Goal: Task Accomplishment & Management: Manage account settings

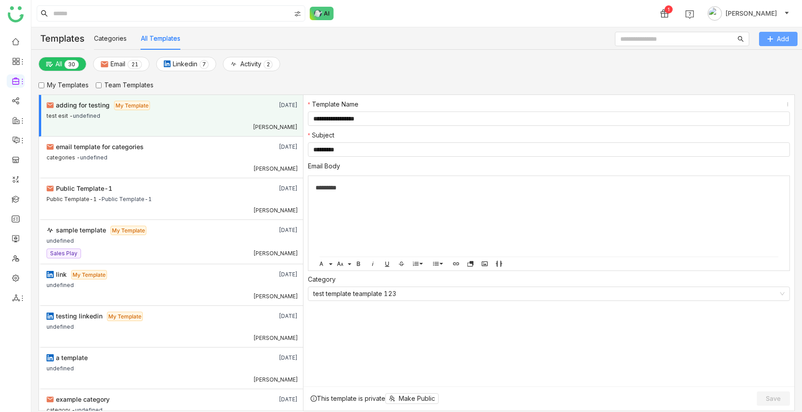
click at [772, 38] on icon at bounding box center [770, 39] width 6 height 6
click at [12, 200] on link at bounding box center [16, 199] width 8 height 8
click at [16, 197] on link at bounding box center [16, 199] width 8 height 8
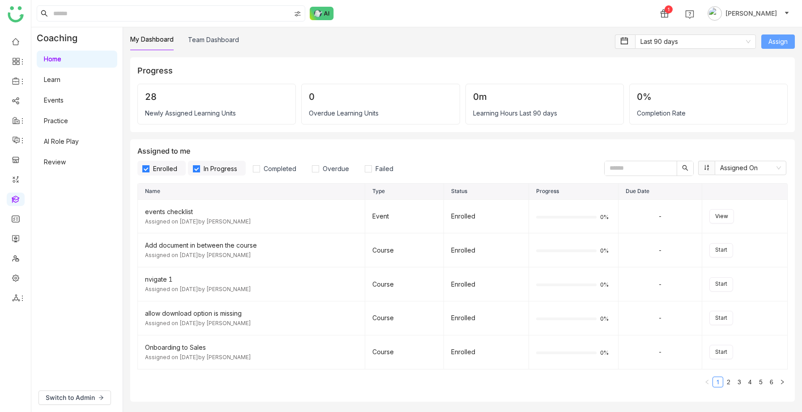
click at [782, 40] on span "Assign" at bounding box center [777, 42] width 19 height 10
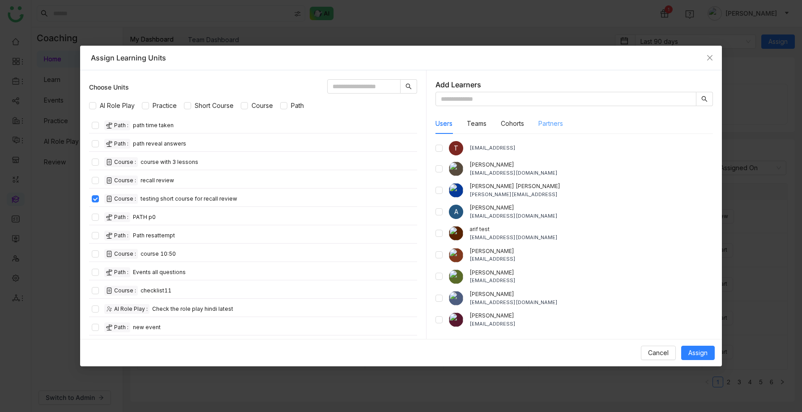
click at [559, 128] on div "Partners" at bounding box center [550, 123] width 25 height 21
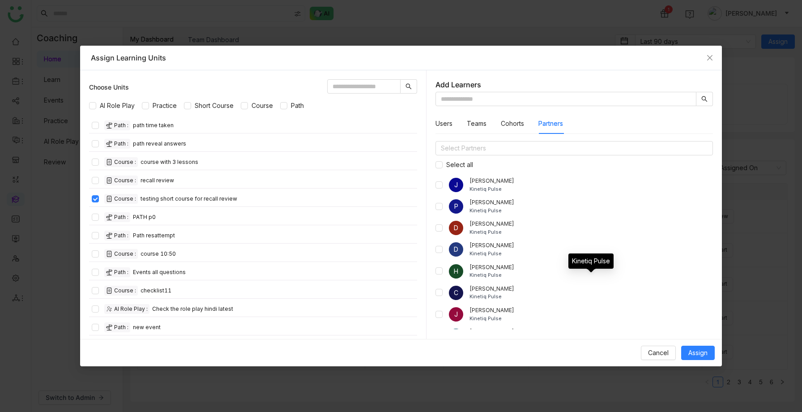
scroll to position [509, 0]
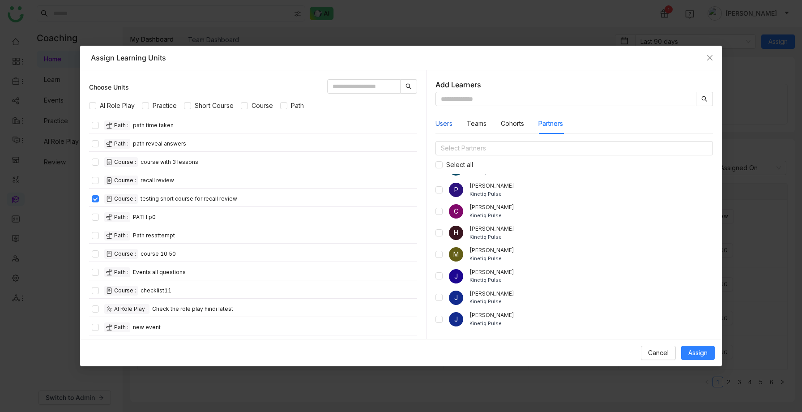
click at [451, 126] on button "Users" at bounding box center [443, 124] width 17 height 10
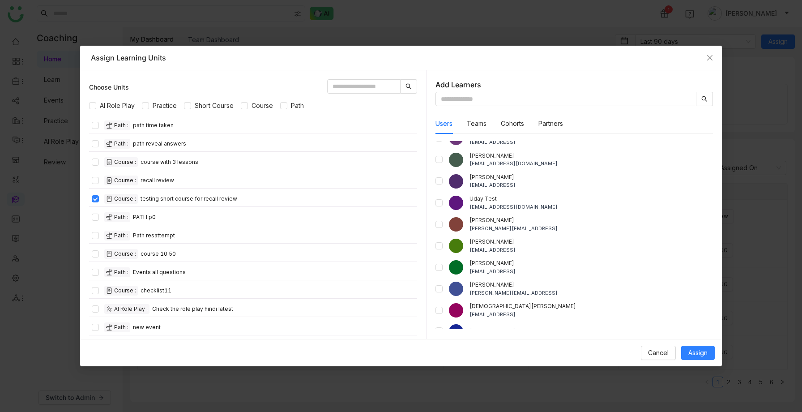
scroll to position [892, 0]
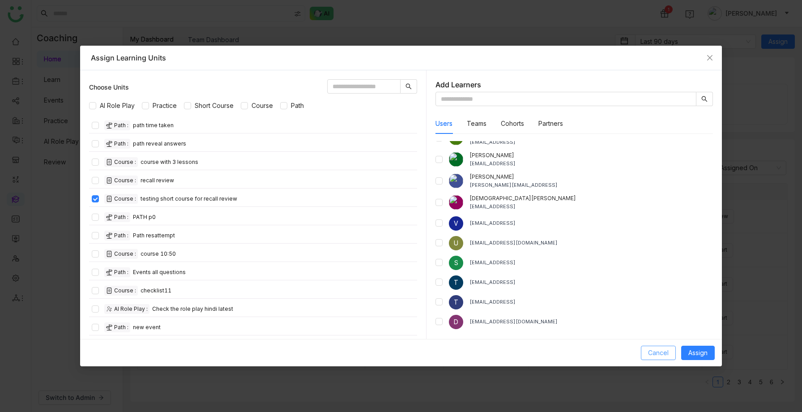
click at [652, 359] on button "Cancel" at bounding box center [658, 353] width 35 height 14
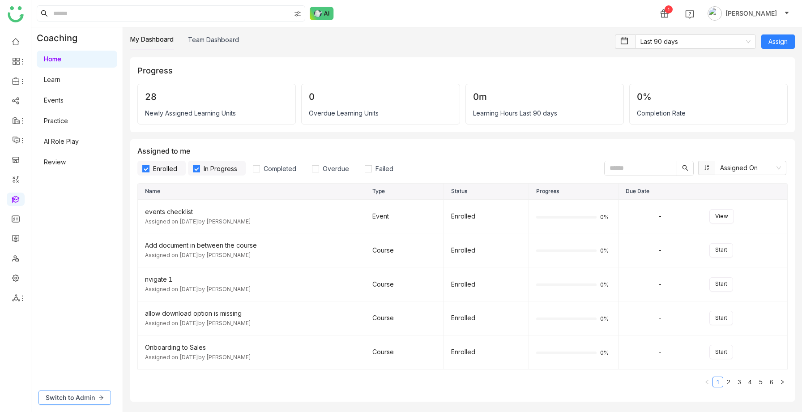
click at [88, 394] on span "Switch to Admin" at bounding box center [70, 397] width 49 height 10
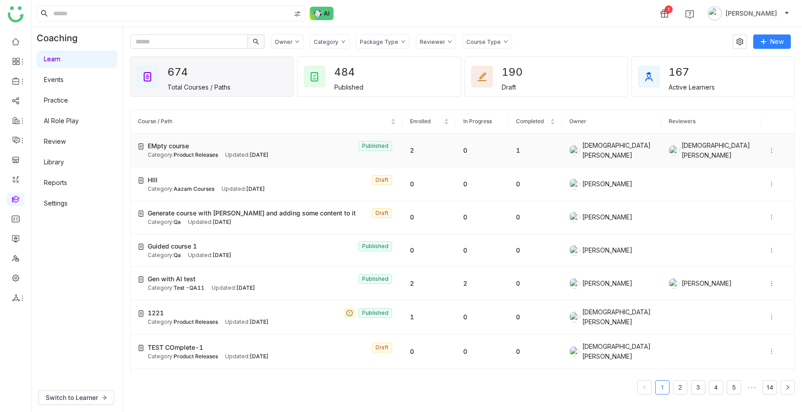
click at [255, 158] on td "EMpty course Published Category: Product Releases Updated: [DATE]" at bounding box center [267, 150] width 272 height 34
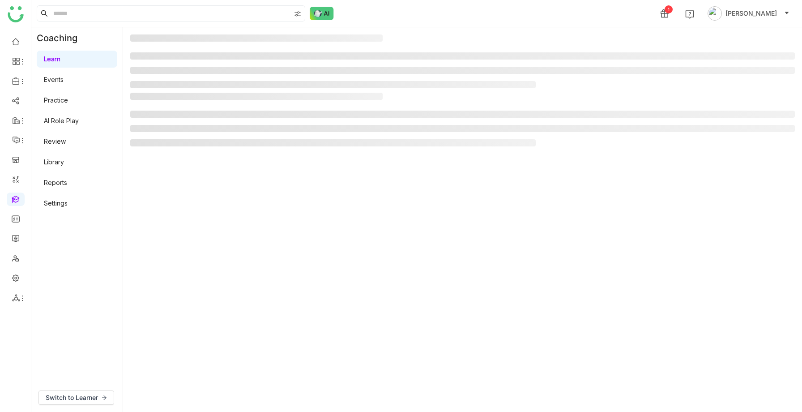
click at [249, 155] on gtmb-manage-detail-wrapper at bounding box center [462, 219] width 665 height 370
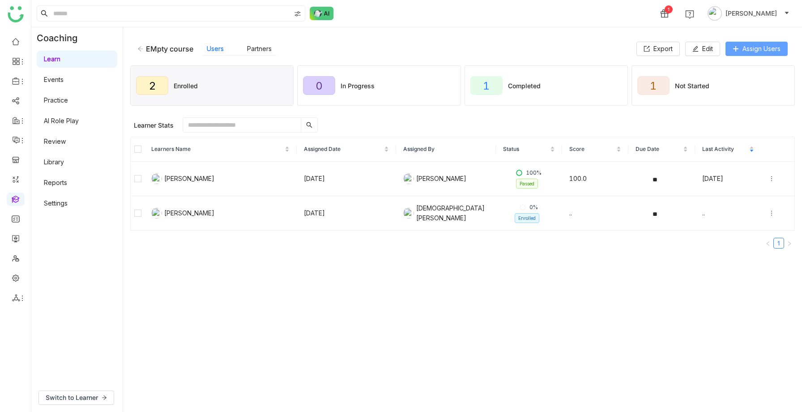
click at [743, 49] on span "Assign Users" at bounding box center [761, 49] width 38 height 10
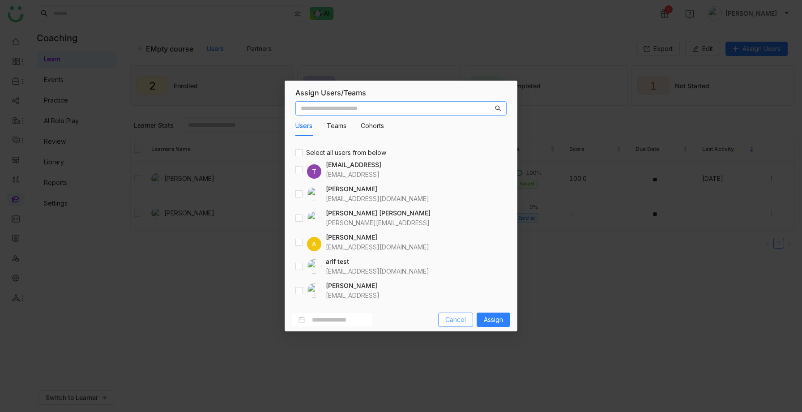
click at [451, 321] on span "Cancel" at bounding box center [455, 320] width 21 height 10
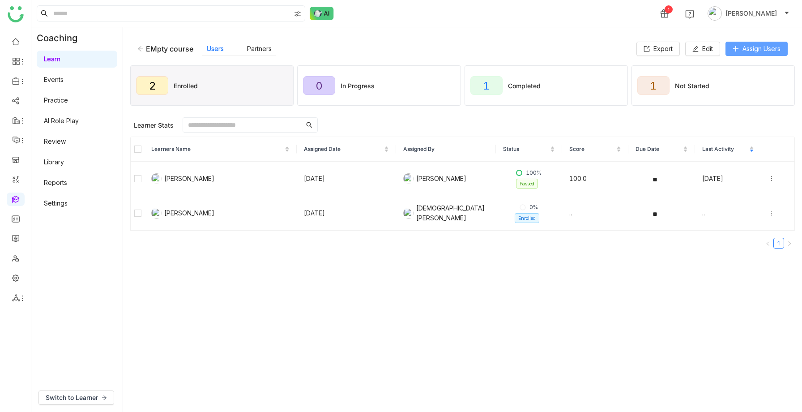
click at [766, 45] on span "Assign Users" at bounding box center [761, 49] width 38 height 10
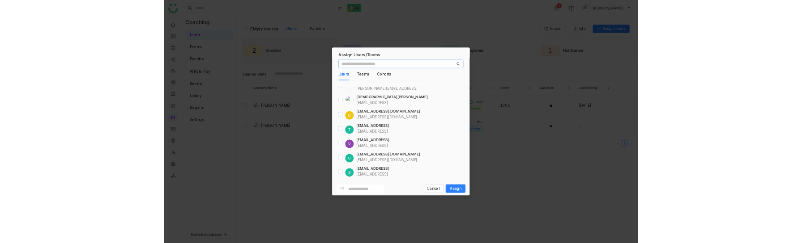
scroll to position [1086, 0]
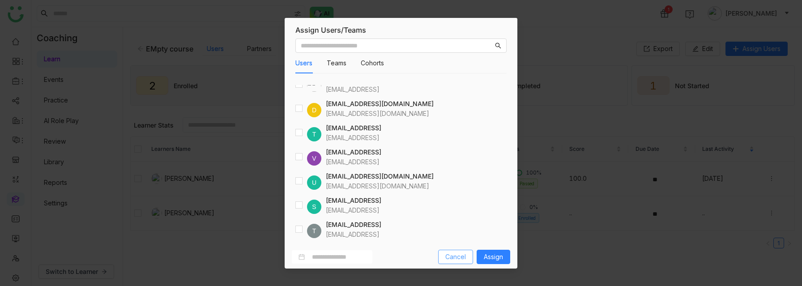
click at [451, 259] on span "Cancel" at bounding box center [455, 257] width 21 height 10
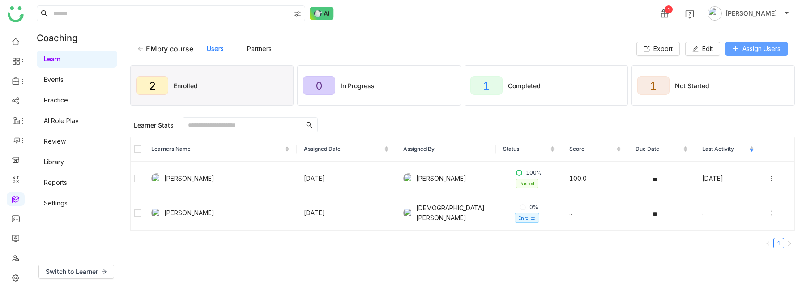
click at [757, 51] on span "Assign Users" at bounding box center [761, 49] width 38 height 10
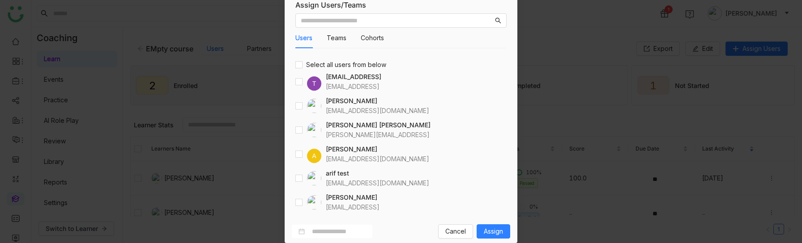
scroll to position [0, 0]
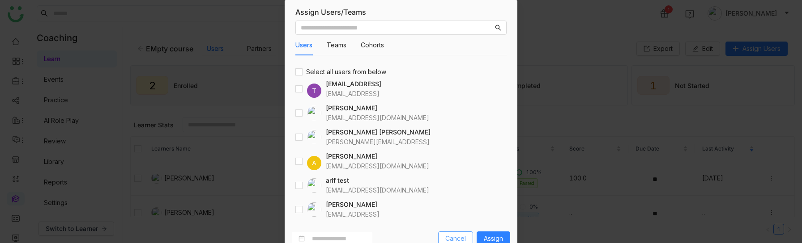
click at [462, 239] on span "Cancel" at bounding box center [455, 239] width 21 height 10
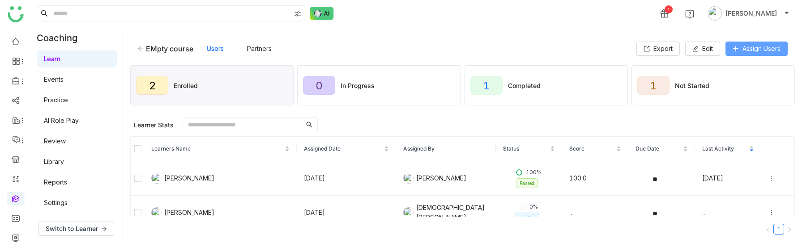
click at [745, 51] on span "Assign Users" at bounding box center [761, 49] width 38 height 10
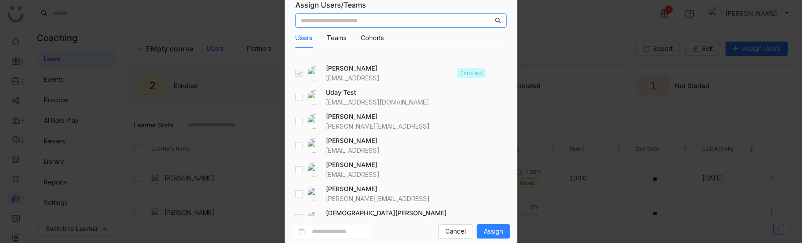
scroll to position [1086, 0]
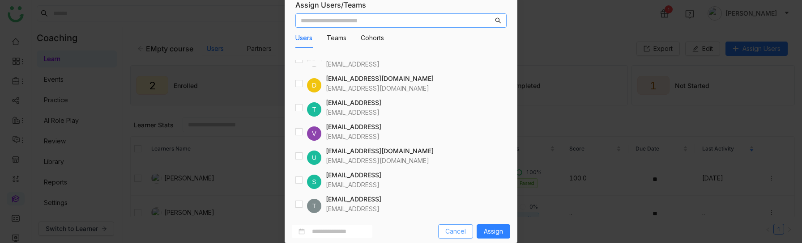
click at [453, 234] on span "Cancel" at bounding box center [455, 232] width 21 height 10
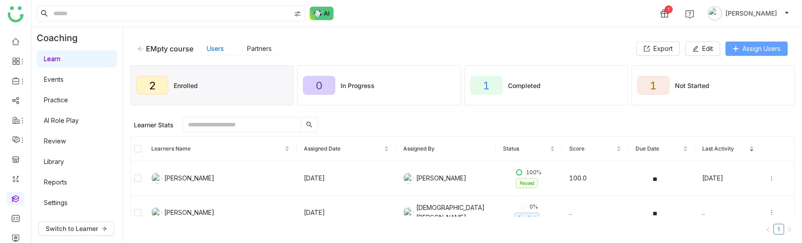
click at [747, 45] on span "Assign Users" at bounding box center [761, 49] width 38 height 10
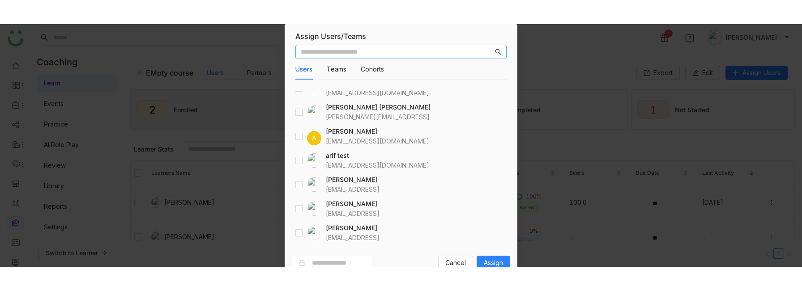
scroll to position [68, 0]
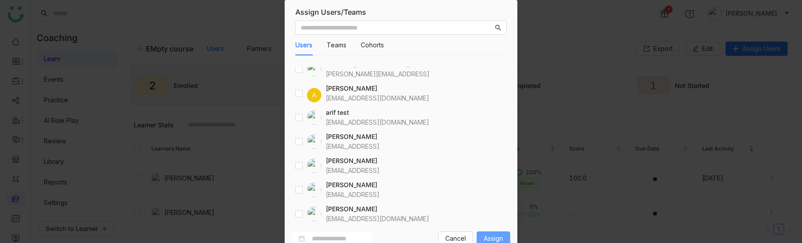
click at [495, 237] on span "Assign" at bounding box center [493, 239] width 19 height 10
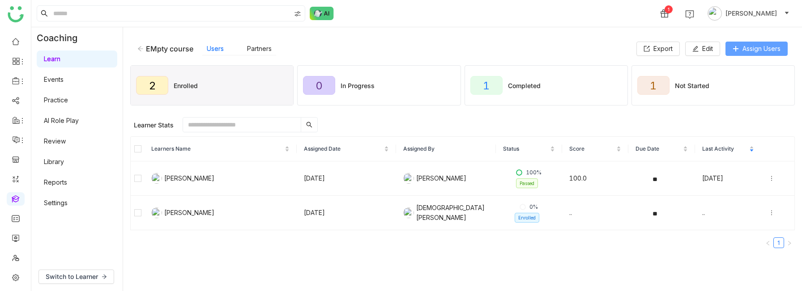
click at [757, 44] on span "Assign Users" at bounding box center [761, 49] width 38 height 10
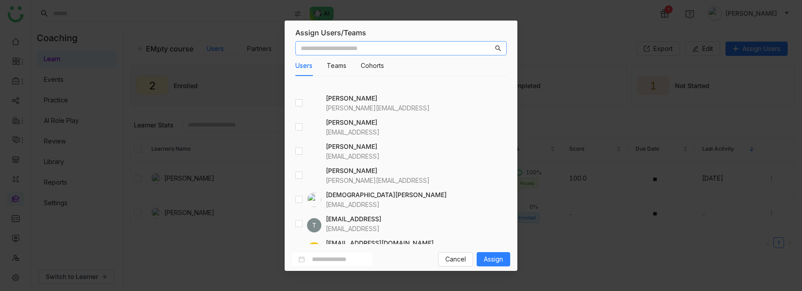
scroll to position [1086, 0]
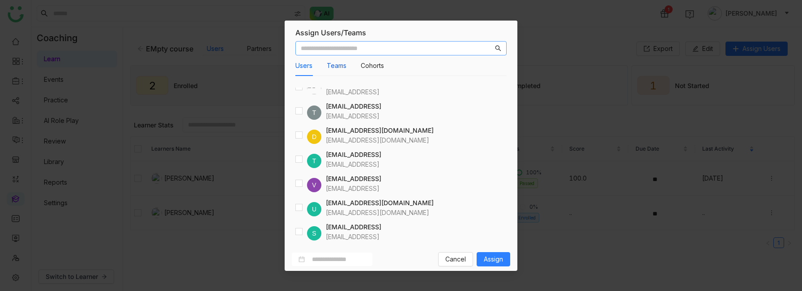
click at [336, 65] on button "Teams" at bounding box center [337, 66] width 20 height 10
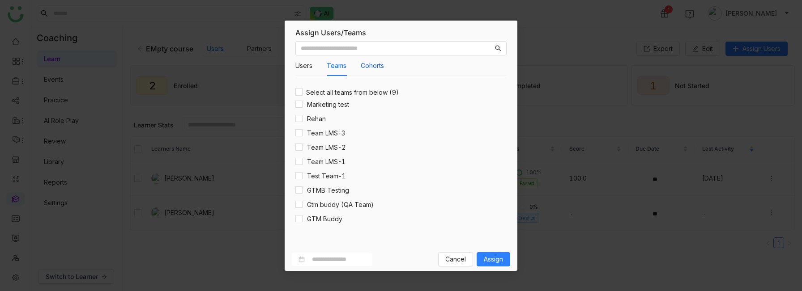
click at [378, 64] on button "Cohorts" at bounding box center [372, 66] width 23 height 10
click at [454, 263] on span "Cancel" at bounding box center [455, 260] width 21 height 10
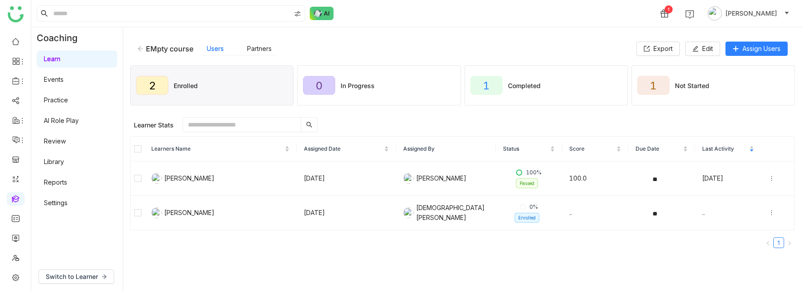
click at [60, 77] on link "Events" at bounding box center [54, 80] width 20 height 8
click at [62, 80] on link "Events" at bounding box center [54, 80] width 20 height 8
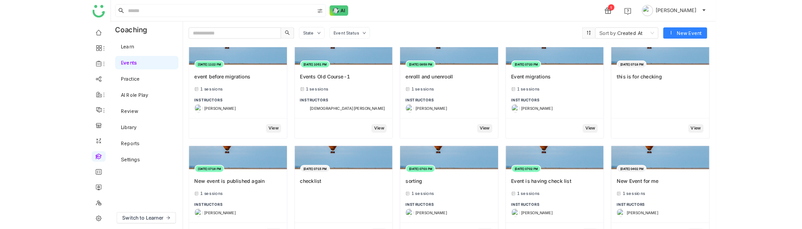
scroll to position [606, 0]
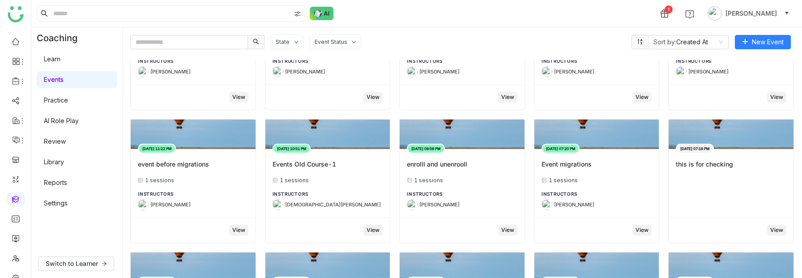
click at [55, 63] on link "Learn" at bounding box center [52, 59] width 17 height 8
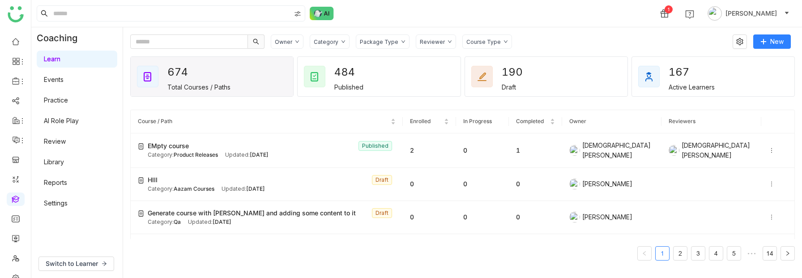
click at [59, 82] on link "Events" at bounding box center [54, 80] width 20 height 8
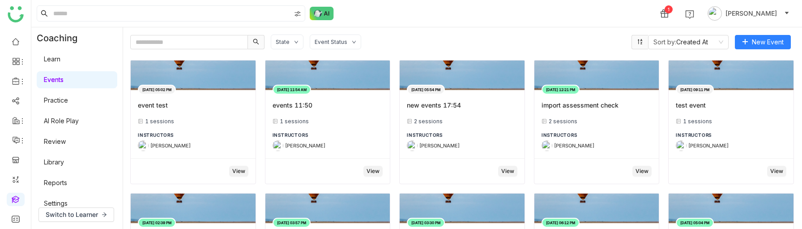
click at [54, 98] on link "Practice" at bounding box center [56, 100] width 24 height 8
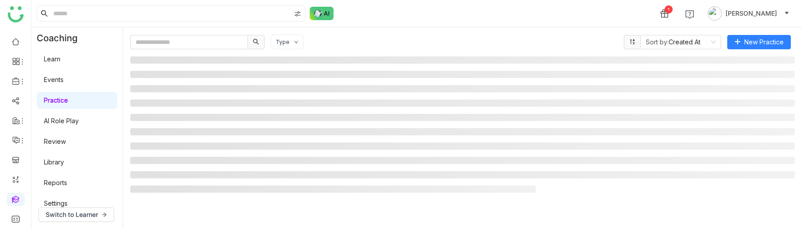
click at [58, 98] on link "Practice" at bounding box center [56, 100] width 24 height 8
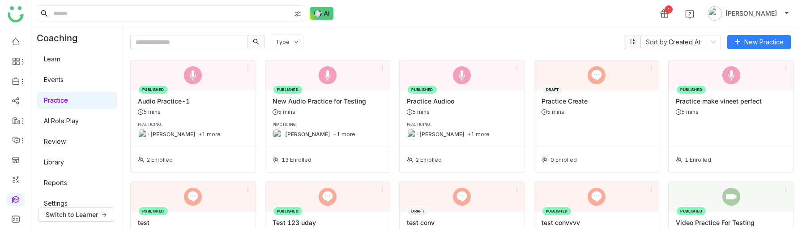
scroll to position [57, 0]
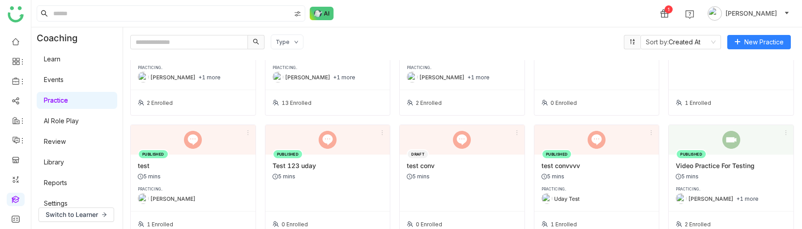
click at [71, 120] on link "AI Role Play" at bounding box center [61, 121] width 35 height 8
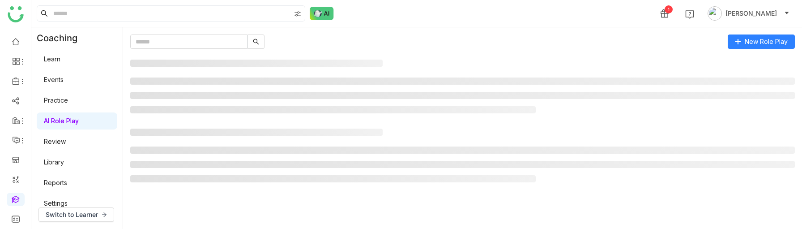
click at [72, 122] on link "AI Role Play" at bounding box center [61, 121] width 35 height 8
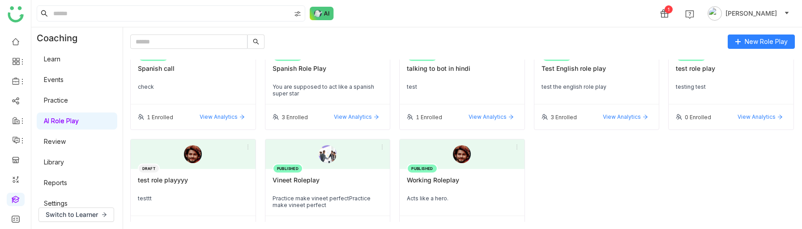
scroll to position [952, 0]
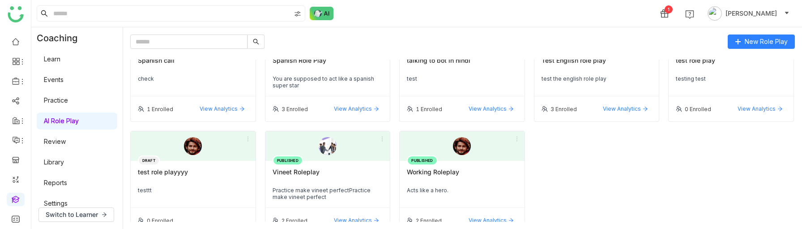
click at [66, 144] on link "Review" at bounding box center [55, 141] width 22 height 8
click at [66, 141] on link "Review" at bounding box center [55, 141] width 22 height 8
click at [53, 144] on link "Review" at bounding box center [55, 141] width 22 height 8
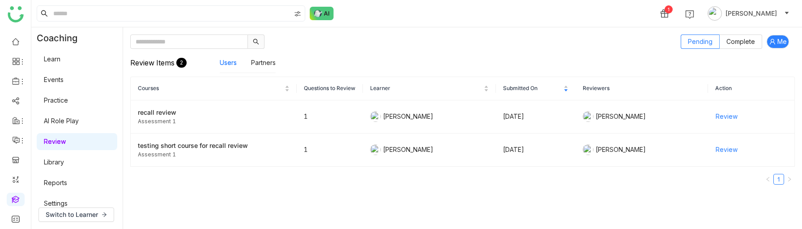
click at [61, 166] on link "Library" at bounding box center [54, 162] width 20 height 8
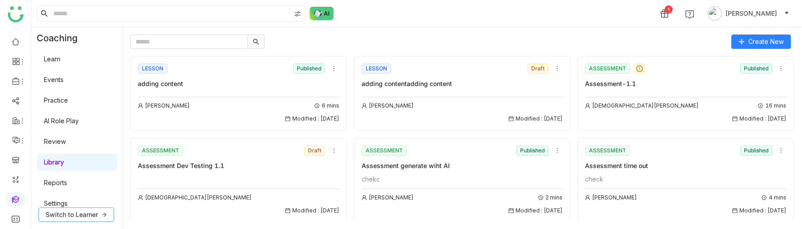
click at [83, 215] on span "Switch to Learner" at bounding box center [72, 214] width 52 height 10
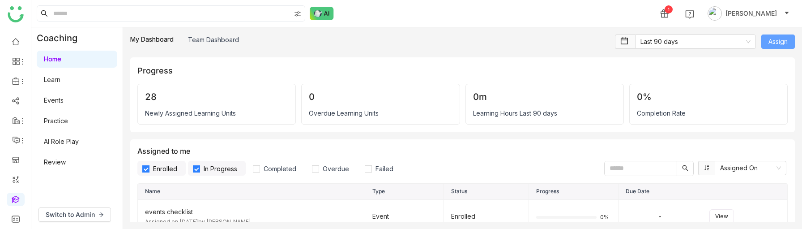
click at [769, 39] on span "Assign" at bounding box center [777, 42] width 19 height 10
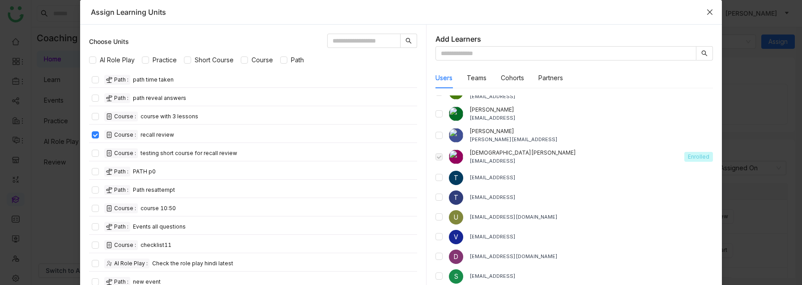
click at [708, 9] on icon "Close" at bounding box center [709, 12] width 7 height 7
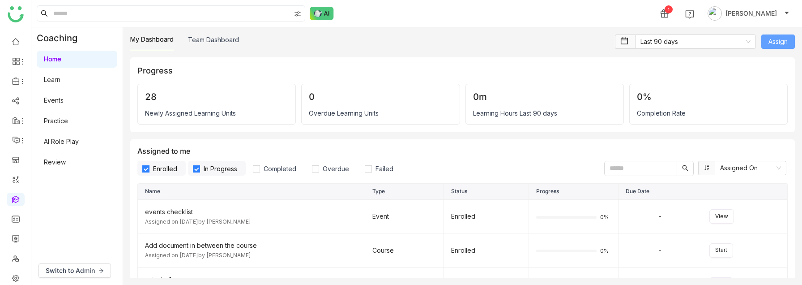
scroll to position [26, 0]
click at [16, 214] on link at bounding box center [16, 212] width 8 height 8
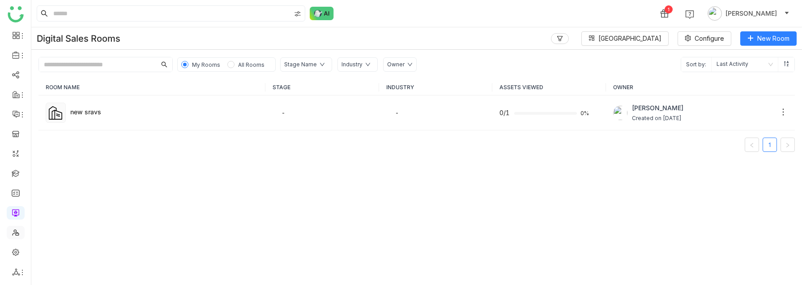
click at [15, 232] on link at bounding box center [16, 232] width 8 height 8
click at [15, 231] on link at bounding box center [16, 232] width 8 height 8
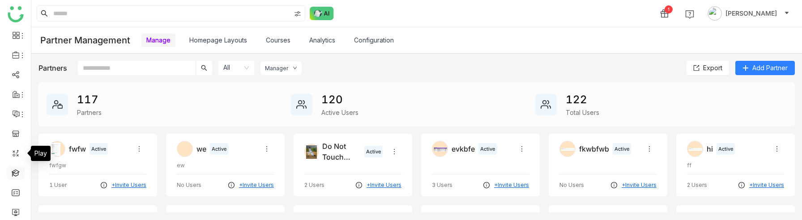
click at [17, 174] on link at bounding box center [16, 173] width 8 height 8
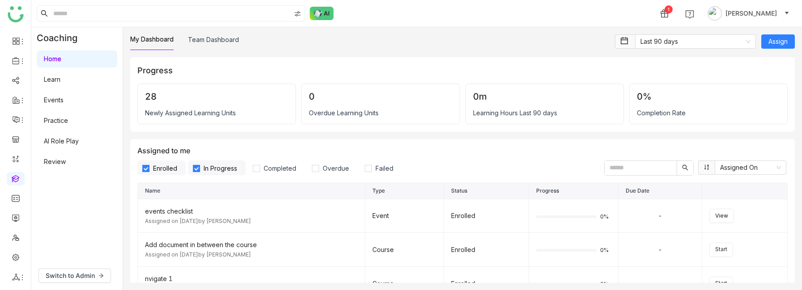
scroll to position [20, 0]
click at [779, 43] on span "Assign" at bounding box center [777, 42] width 19 height 10
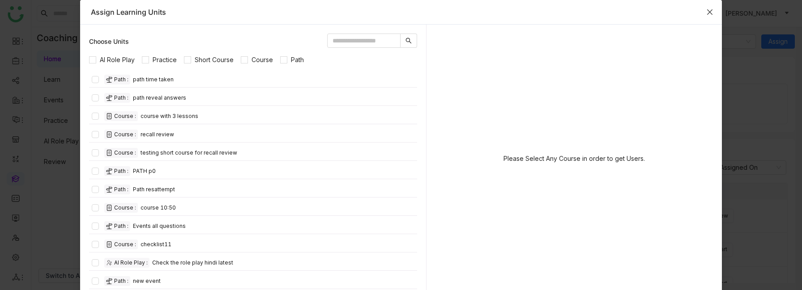
click at [710, 12] on icon "Close" at bounding box center [709, 11] width 5 height 5
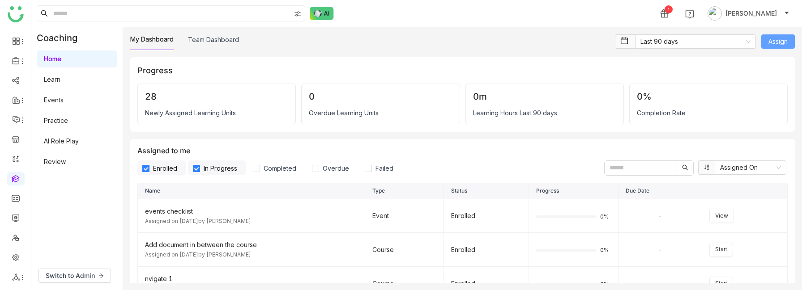
click at [779, 43] on span "Assign" at bounding box center [777, 42] width 19 height 10
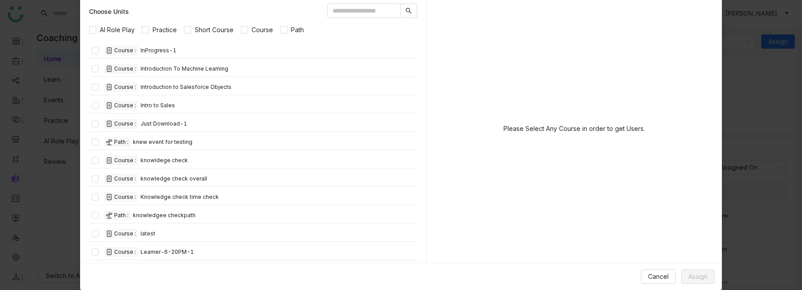
scroll to position [0, 0]
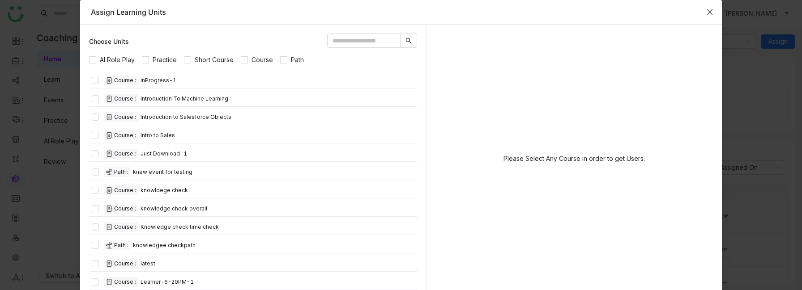
click at [703, 10] on span "Close" at bounding box center [710, 12] width 24 height 24
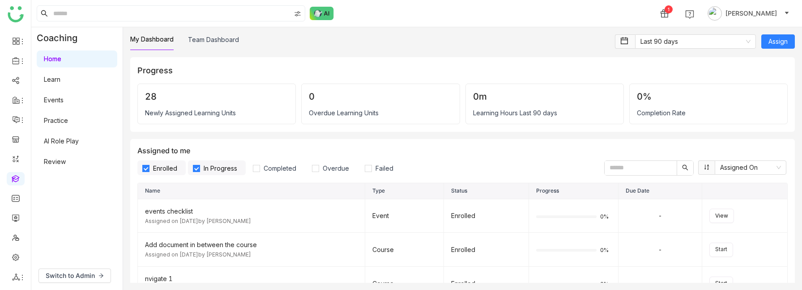
click at [774, 51] on div "Assign" at bounding box center [778, 45] width 34 height 23
click at [772, 32] on div "My Dashboard Team Dashboard Last 90 days Assign Progress 28 Newly Assigned Lear…" at bounding box center [462, 158] width 679 height 263
click at [772, 35] on button "Assign" at bounding box center [778, 41] width 34 height 14
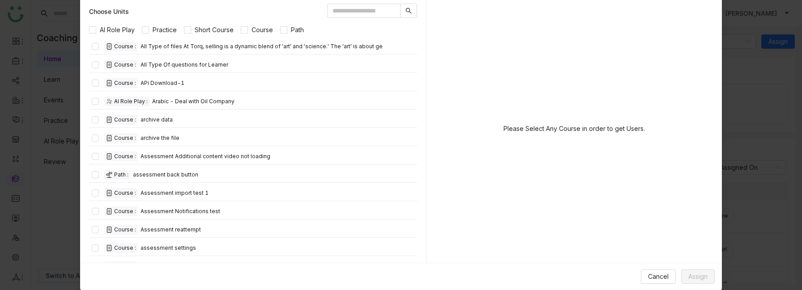
scroll to position [945, 0]
